Goal: Use online tool/utility: Use online tool/utility

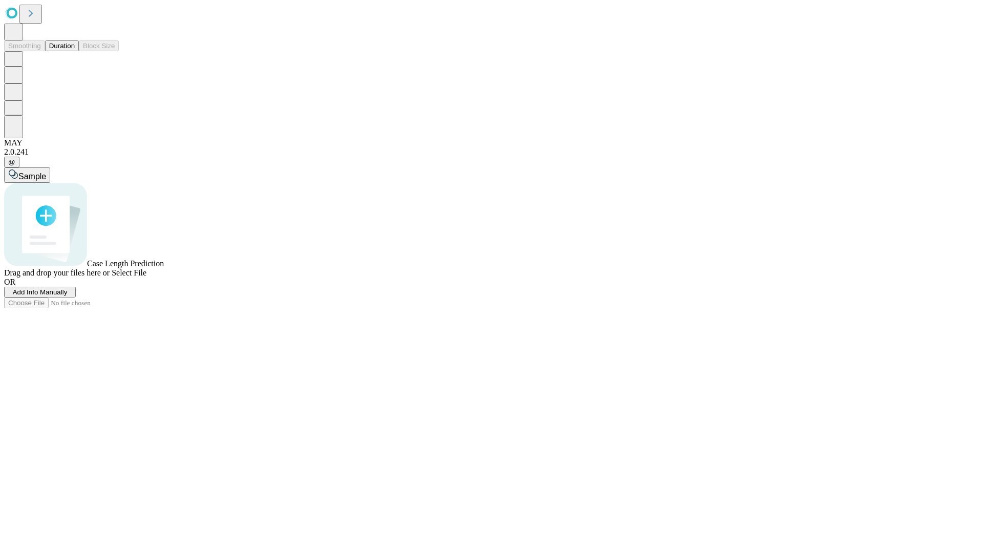
click at [75, 51] on button "Duration" at bounding box center [62, 45] width 34 height 11
click at [68, 296] on span "Add Info Manually" at bounding box center [40, 292] width 55 height 8
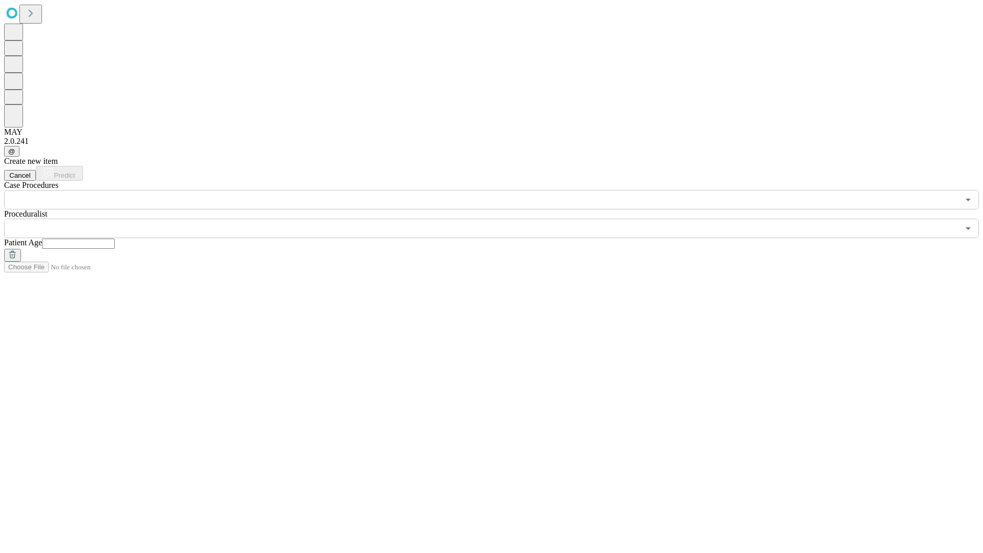
click at [115, 239] on input "text" at bounding box center [78, 244] width 73 height 10
type input "**"
click at [499, 219] on input "text" at bounding box center [481, 228] width 955 height 19
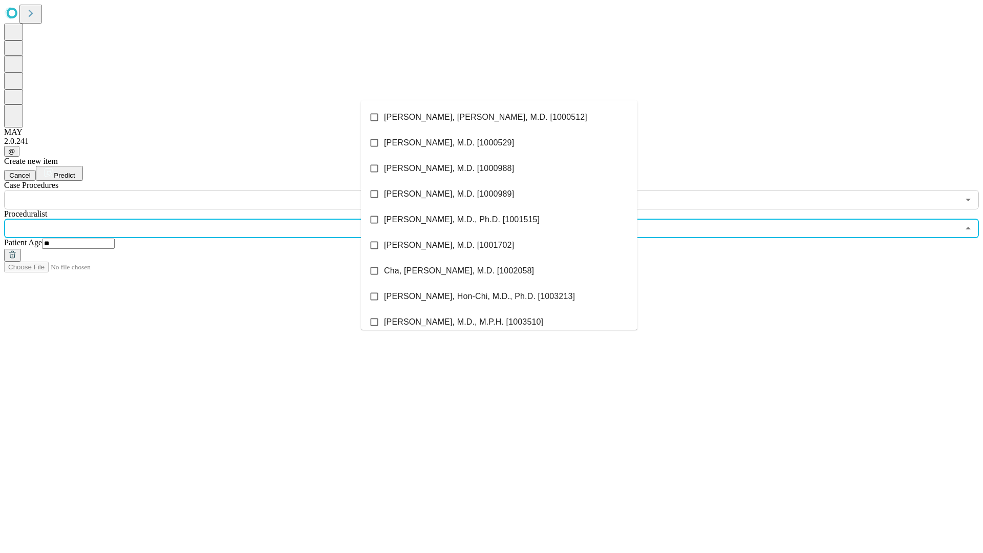
click at [499, 117] on li "[PERSON_NAME], [PERSON_NAME], M.D. [1000512]" at bounding box center [499, 117] width 276 height 26
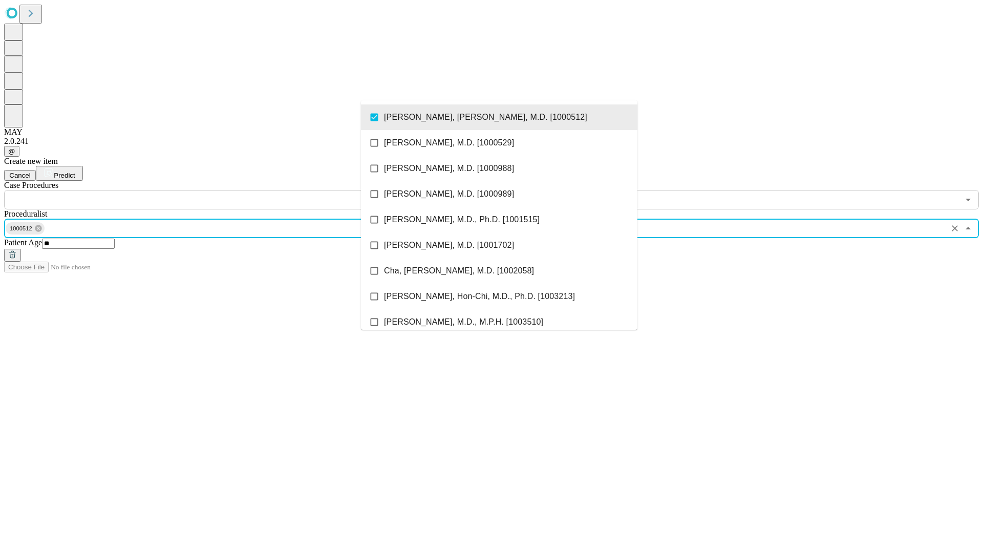
click at [215, 190] on input "text" at bounding box center [481, 199] width 955 height 19
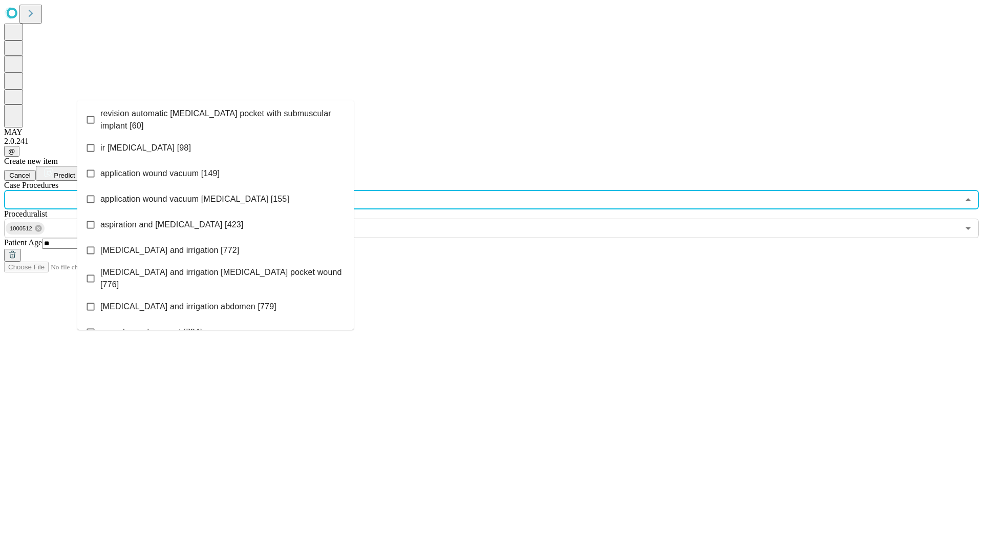
click at [216, 117] on span "revision automatic [MEDICAL_DATA] pocket with submuscular implant [60]" at bounding box center [222, 120] width 245 height 25
click at [75, 172] on span "Predict" at bounding box center [64, 176] width 21 height 8
